Goal: Task Accomplishment & Management: Manage account settings

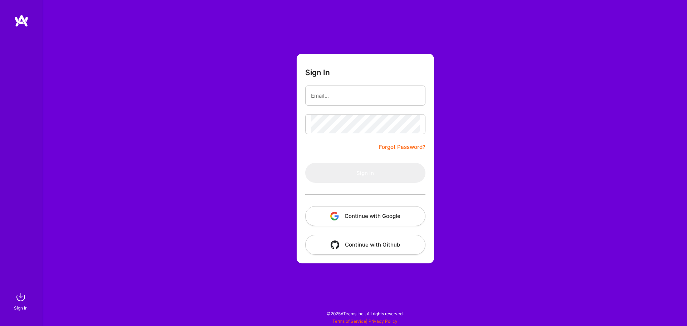
click at [369, 221] on button "Continue with Google" at bounding box center [365, 216] width 120 height 20
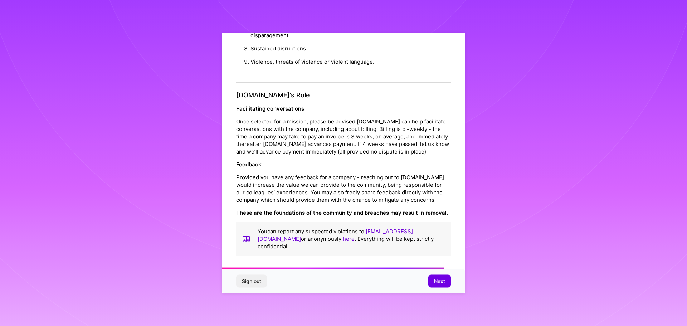
scroll to position [775, 0]
click at [445, 284] on button "Next" at bounding box center [439, 281] width 23 height 13
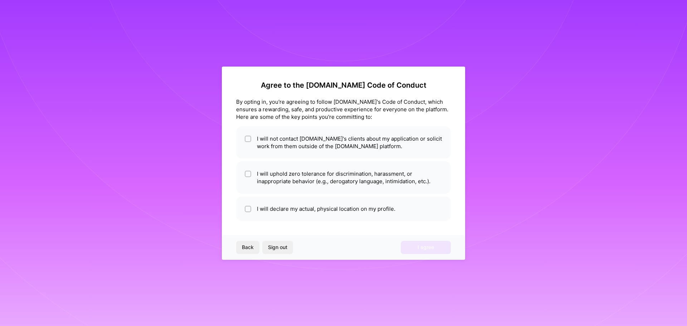
drag, startPoint x: 249, startPoint y: 138, endPoint x: 264, endPoint y: 174, distance: 38.3
click at [249, 138] on input "checkbox" at bounding box center [248, 139] width 5 height 5
checkbox input "true"
click at [253, 174] on li "I will uphold zero tolerance for discrimination, harassment, or inappropriate b…" at bounding box center [343, 177] width 215 height 32
checkbox input "true"
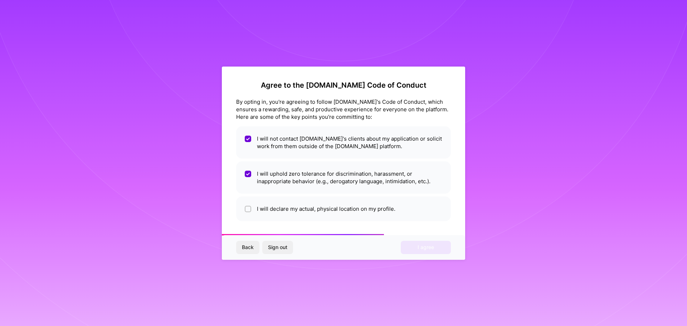
click at [256, 207] on li "I will declare my actual, physical location on my profile." at bounding box center [343, 208] width 215 height 25
checkbox input "true"
click at [411, 246] on button "I agree" at bounding box center [426, 247] width 50 height 13
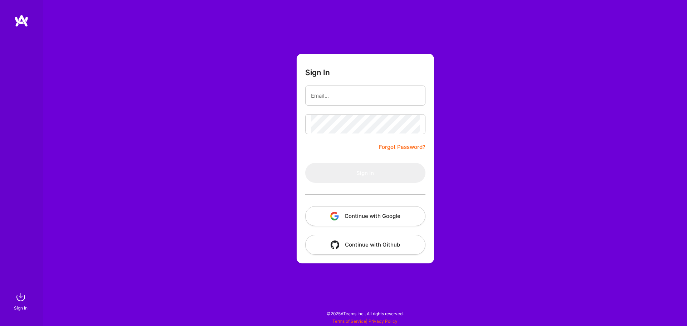
click at [375, 214] on button "Continue with Google" at bounding box center [365, 216] width 120 height 20
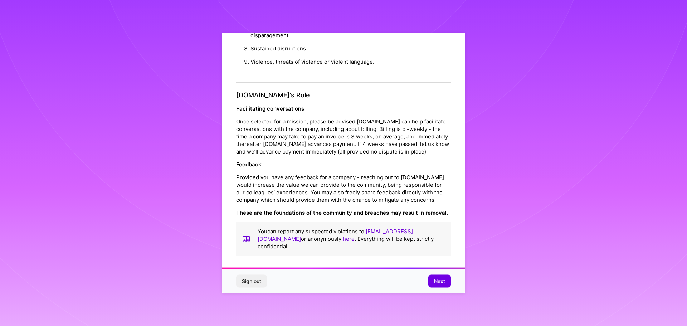
scroll to position [1, 0]
click at [441, 280] on span "Next" at bounding box center [439, 281] width 11 height 7
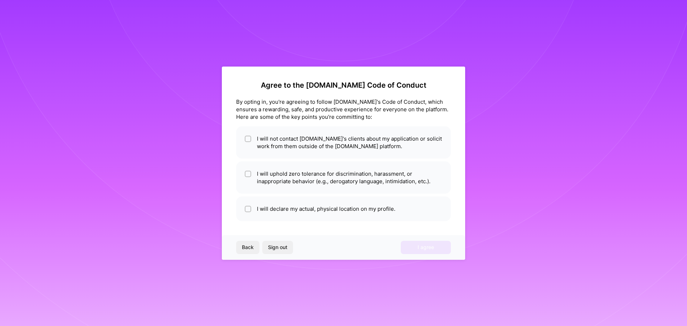
click at [308, 143] on li "I will not contact [DOMAIN_NAME]'s clients about my application or solicit work…" at bounding box center [343, 142] width 215 height 32
checkbox input "true"
click at [287, 170] on li "I will uphold zero tolerance for discrimination, harassment, or inappropriate b…" at bounding box center [343, 177] width 215 height 32
checkbox input "true"
click at [294, 201] on li "I will declare my actual, physical location on my profile." at bounding box center [343, 208] width 215 height 25
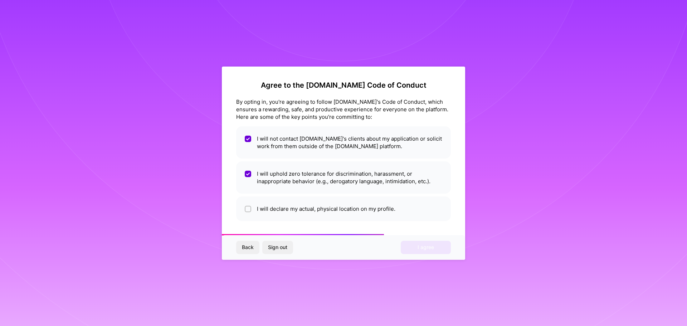
checkbox input "true"
click at [423, 239] on div "Back Sign out I agree" at bounding box center [343, 247] width 243 height 24
click at [423, 248] on span "I agree" at bounding box center [425, 247] width 16 height 7
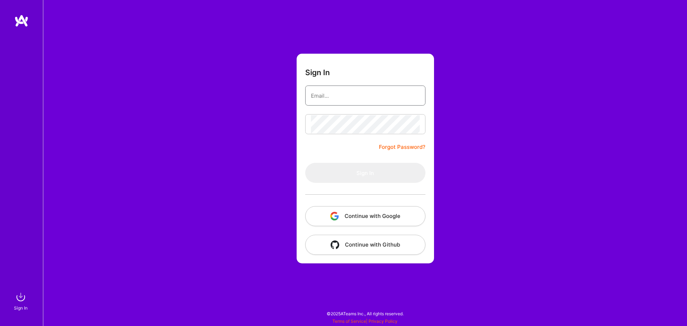
click at [356, 94] on input "email" at bounding box center [365, 96] width 109 height 18
type input "[PERSON_NAME][EMAIL_ADDRESS][DOMAIN_NAME]"
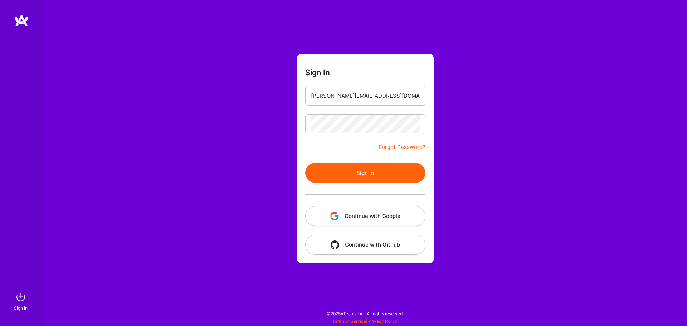
click at [386, 175] on button "Sign In" at bounding box center [365, 173] width 120 height 20
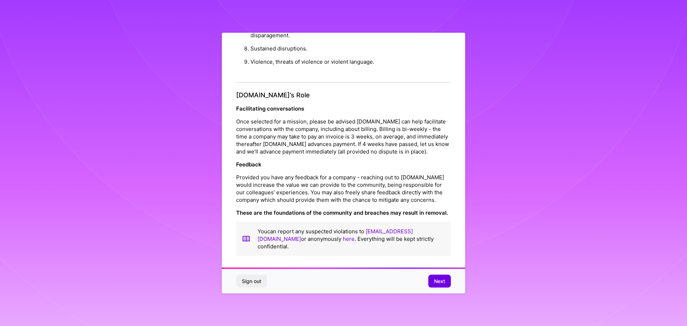
scroll to position [775, 0]
click at [442, 280] on span "Next" at bounding box center [439, 281] width 11 height 7
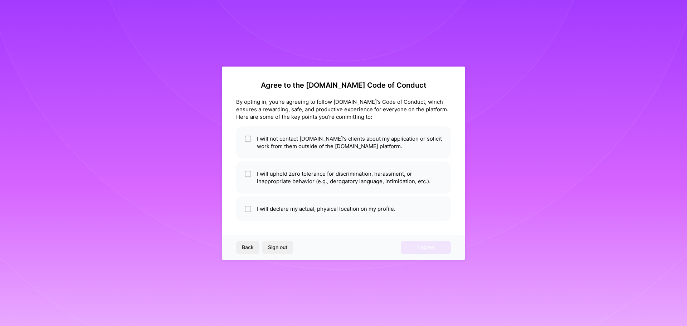
scroll to position [0, 0]
click at [319, 215] on li "I will declare my actual, physical location on my profile." at bounding box center [343, 208] width 215 height 25
checkbox input "true"
click at [327, 191] on li "I will uphold zero tolerance for discrimination, harassment, or inappropriate b…" at bounding box center [343, 177] width 215 height 32
checkbox input "true"
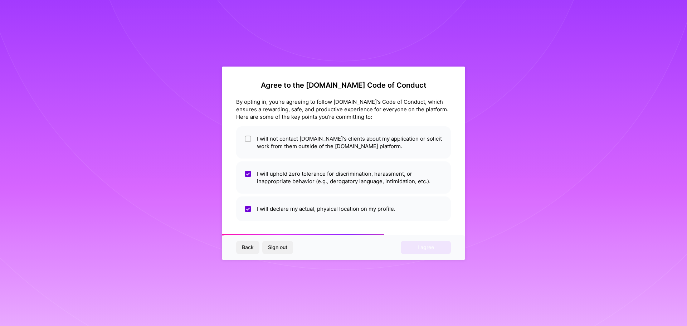
click at [332, 155] on li "I will not contact [DOMAIN_NAME]'s clients about my application or solicit work…" at bounding box center [343, 142] width 215 height 32
checkbox input "true"
click at [430, 249] on span "I agree" at bounding box center [425, 247] width 16 height 7
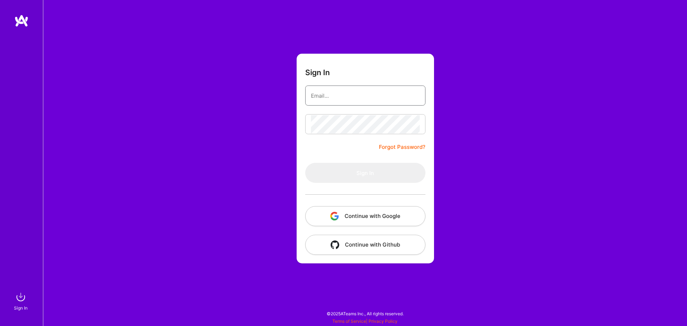
type input "[PERSON_NAME][EMAIL_ADDRESS][DOMAIN_NAME]"
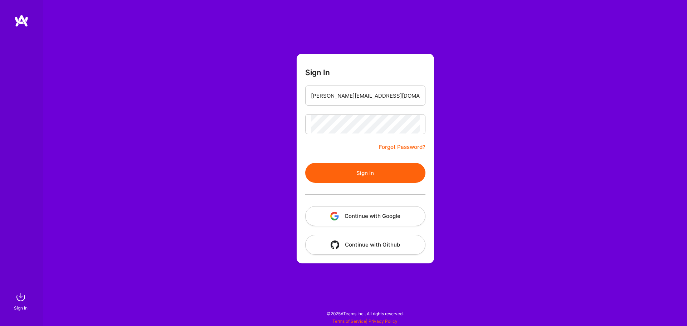
click at [22, 22] on img at bounding box center [21, 20] width 14 height 13
click at [367, 246] on button "Continue with Github" at bounding box center [365, 245] width 120 height 20
click at [24, 299] on img at bounding box center [21, 297] width 14 height 14
click at [402, 146] on link "Forgot Password?" at bounding box center [402, 147] width 47 height 9
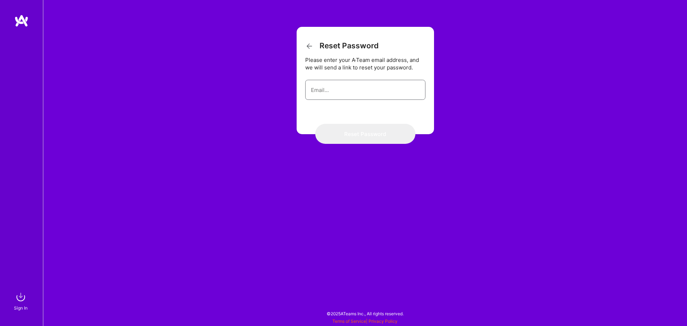
click at [338, 92] on input "email" at bounding box center [365, 90] width 109 height 18
type input "[PERSON_NAME][EMAIL_ADDRESS][DOMAIN_NAME]"
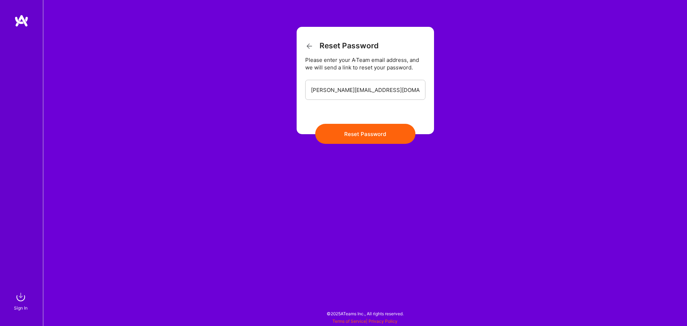
click at [362, 132] on button "Reset Password" at bounding box center [365, 134] width 100 height 20
click at [370, 136] on button "Reset Password" at bounding box center [365, 134] width 100 height 20
click at [309, 46] on icon at bounding box center [309, 46] width 9 height 9
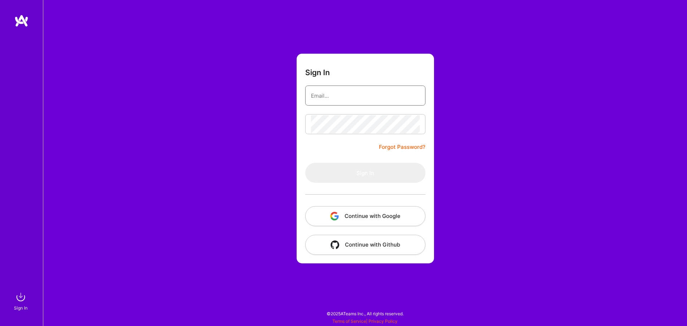
type input "[PERSON_NAME][EMAIL_ADDRESS][DOMAIN_NAME]"
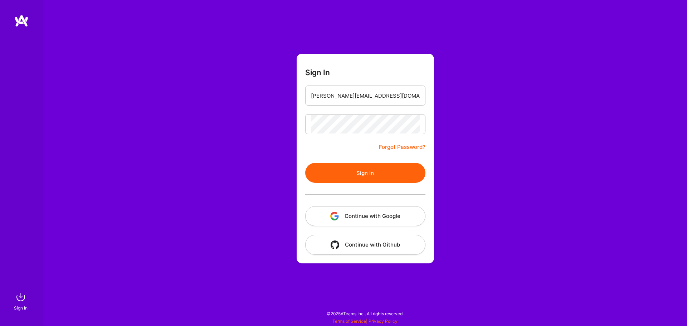
drag, startPoint x: 308, startPoint y: 158, endPoint x: 106, endPoint y: 35, distance: 237.1
click at [112, 43] on div "Sign In [PERSON_NAME][EMAIL_ADDRESS][DOMAIN_NAME] Forgot Password? Sign In Cont…" at bounding box center [365, 163] width 644 height 326
